Goal: Register for event/course

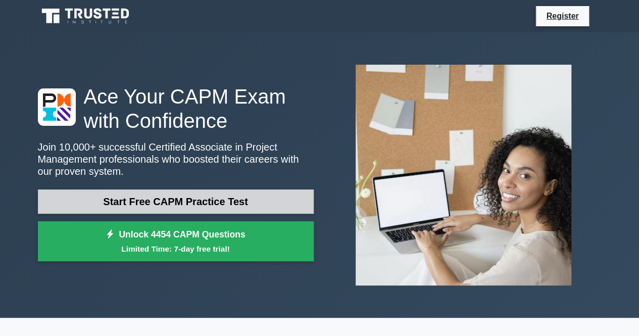
click at [209, 204] on link "Start Free CAPM Practice Test" at bounding box center [176, 201] width 276 height 24
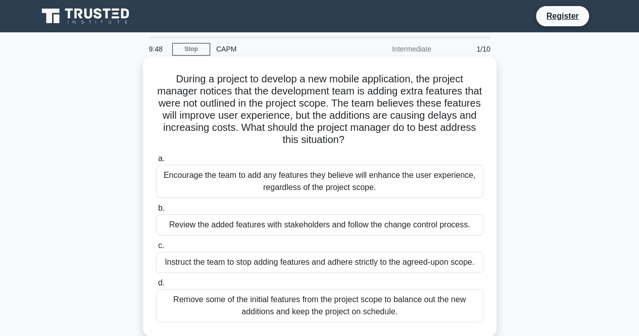
click at [275, 178] on div "Encourage the team to add any features they believe will enhance the user exper…" at bounding box center [319, 181] width 327 height 33
click at [156, 162] on input "a. Encourage the team to add any features they believe will enhance the user ex…" at bounding box center [156, 159] width 0 height 7
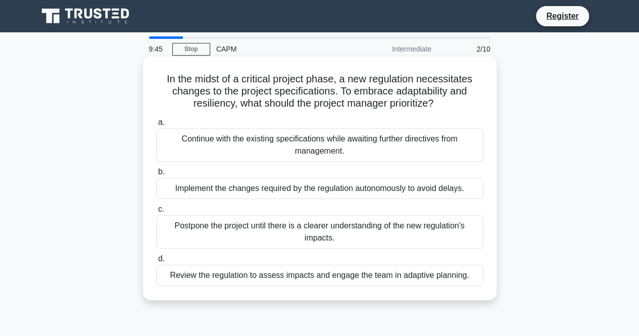
click at [288, 189] on div "Implement the changes required by the regulation autonomously to avoid delays." at bounding box center [319, 188] width 327 height 21
click at [156, 175] on input "b. Implement the changes required by the regulation autonomously to avoid delay…" at bounding box center [156, 172] width 0 height 7
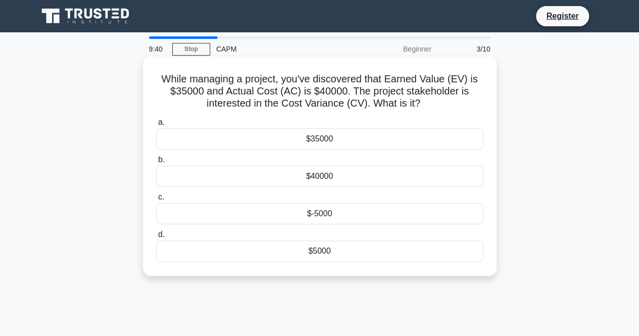
click at [309, 255] on div "$5000" at bounding box center [319, 250] width 327 height 21
click at [156, 238] on input "d. $5000" at bounding box center [156, 234] width 0 height 7
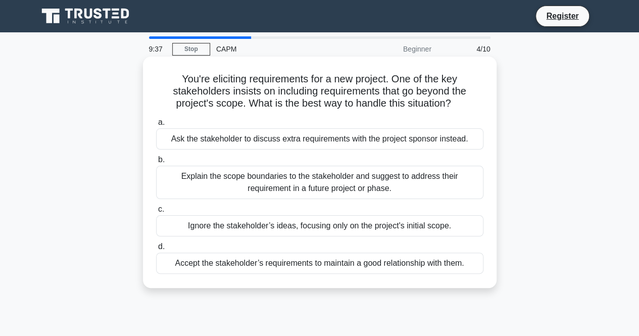
click at [280, 139] on div "Ask the stakeholder to discuss extra requirements with the project sponsor inst…" at bounding box center [319, 138] width 327 height 21
click at [156, 126] on input "a. Ask the stakeholder to discuss extra requirements with the project sponsor i…" at bounding box center [156, 122] width 0 height 7
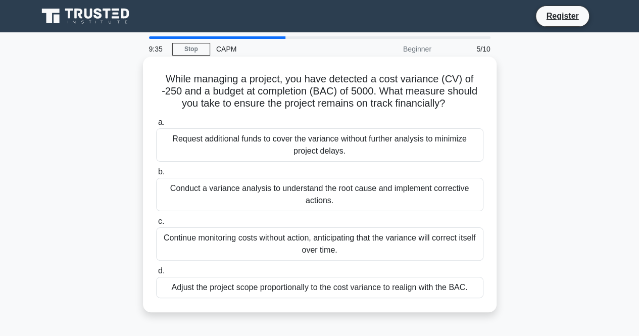
click at [285, 149] on div "Request additional funds to cover the variance without further analysis to mini…" at bounding box center [319, 144] width 327 height 33
click at [156, 126] on input "a. Request additional funds to cover the variance without further analysis to m…" at bounding box center [156, 122] width 0 height 7
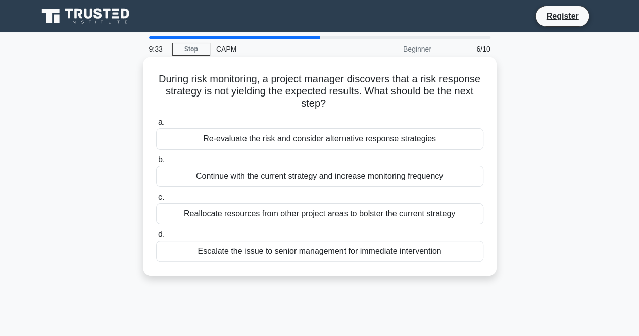
click at [282, 139] on div "Re-evaluate the risk and consider alternative response strategies" at bounding box center [319, 138] width 327 height 21
click at [156, 126] on input "a. Re-evaluate the risk and consider alternative response strategies" at bounding box center [156, 122] width 0 height 7
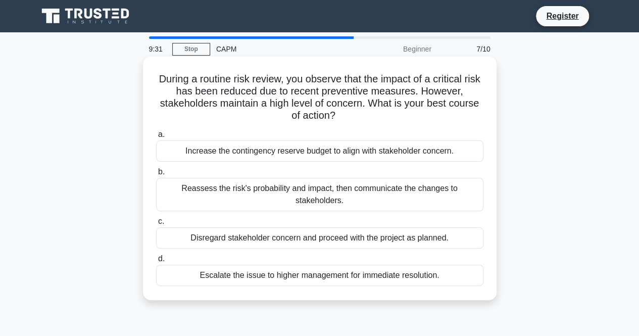
click at [297, 157] on div "Increase the contingency reserve budget to align with stakeholder concern." at bounding box center [319, 150] width 327 height 21
click at [156, 138] on input "a. Increase the contingency reserve budget to align with stakeholder concern." at bounding box center [156, 134] width 0 height 7
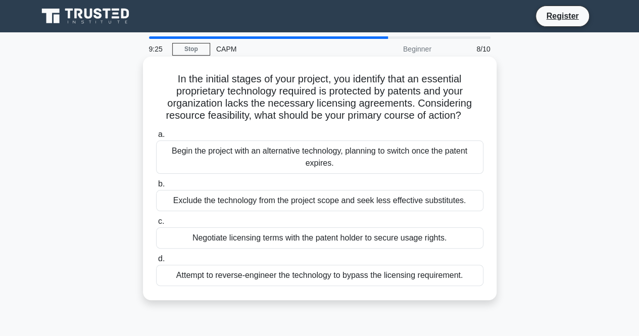
click at [285, 155] on div "Begin the project with an alternative technology, planning to switch once the p…" at bounding box center [319, 156] width 327 height 33
click at [156, 138] on input "a. Begin the project with an alternative technology, planning to switch once th…" at bounding box center [156, 134] width 0 height 7
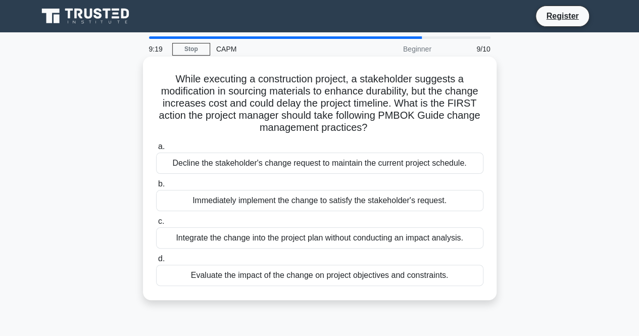
click at [287, 169] on div "Decline the stakeholder's change request to maintain the current project schedu…" at bounding box center [319, 162] width 327 height 21
click at [156, 150] on input "a. Decline the stakeholder's change request to maintain the current project sch…" at bounding box center [156, 146] width 0 height 7
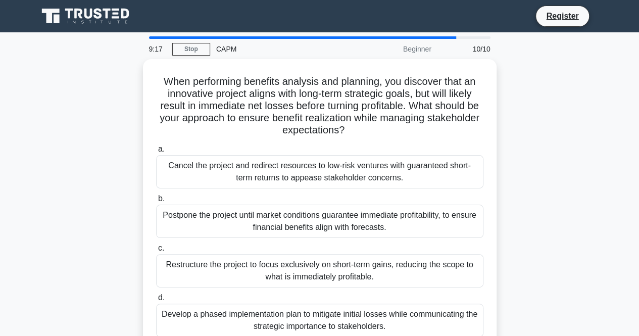
click at [287, 169] on div "Cancel the project and redirect resources to low-risk ventures with guaranteed …" at bounding box center [319, 171] width 327 height 33
click at [156, 152] on input "a. Cancel the project and redirect resources to low-risk ventures with guarante…" at bounding box center [156, 149] width 0 height 7
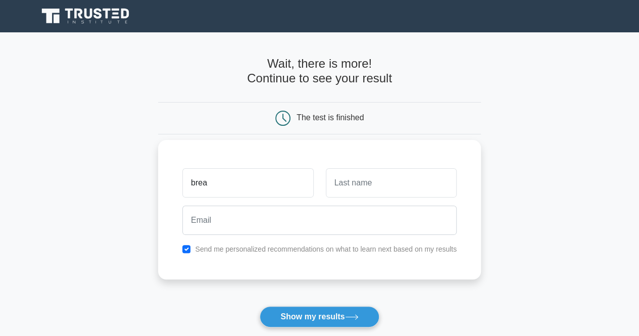
type input "brea"
click at [338, 183] on input "text" at bounding box center [391, 182] width 131 height 29
type input "ahumuza"
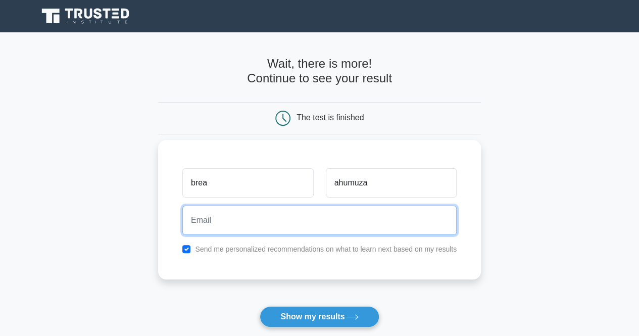
click at [280, 205] on input "email" at bounding box center [319, 219] width 274 height 29
type input "ahumuzabrea29@gmail.com"
click at [260, 306] on button "Show my results" at bounding box center [319, 316] width 119 height 21
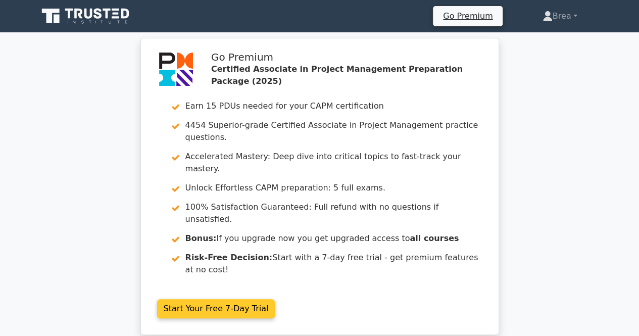
click at [207, 299] on link "Start Your Free 7-Day Trial" at bounding box center [216, 308] width 118 height 19
